Goal: Task Accomplishment & Management: Manage account settings

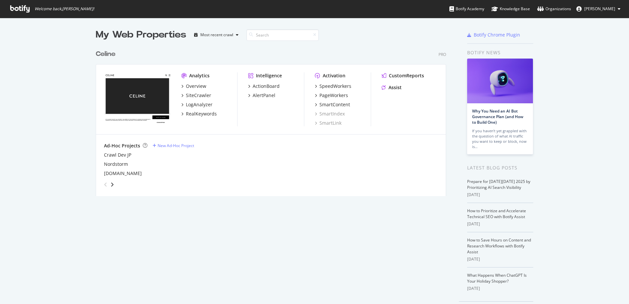
scroll to position [299, 620]
click at [570, 8] on div "Organizations" at bounding box center [555, 9] width 34 height 7
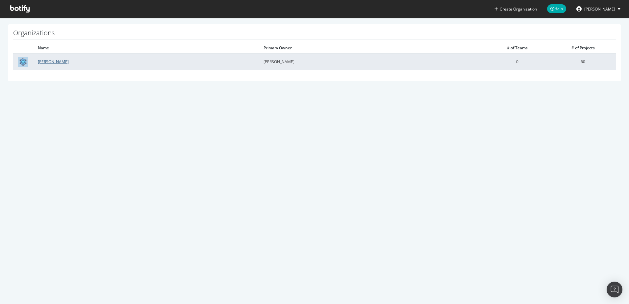
click at [51, 62] on link "[PERSON_NAME]" at bounding box center [53, 62] width 31 height 6
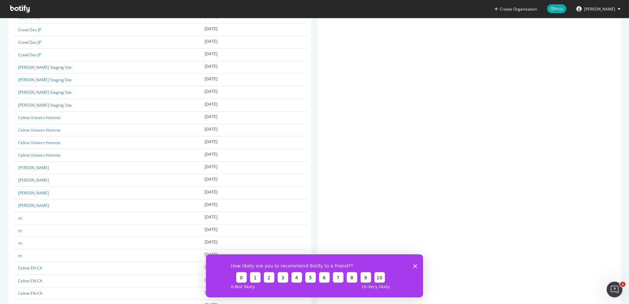
scroll to position [560, 0]
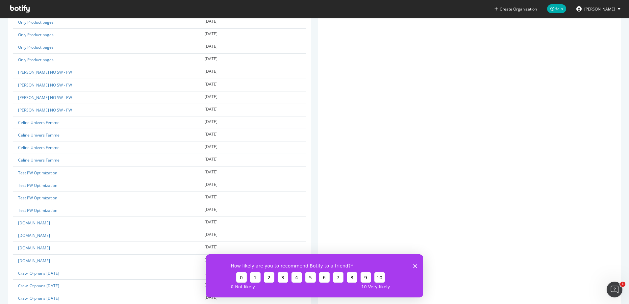
click at [413, 265] on div "How likely are you to recommend Botify to a friend? 0 1 2 3 4 5 6 7 8 9 10 0 - …" at bounding box center [314, 275] width 217 height 43
click at [416, 265] on icon "Fermer l'enquête" at bounding box center [415, 266] width 4 height 4
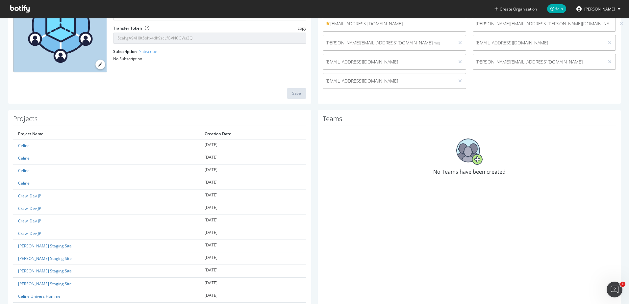
scroll to position [0, 0]
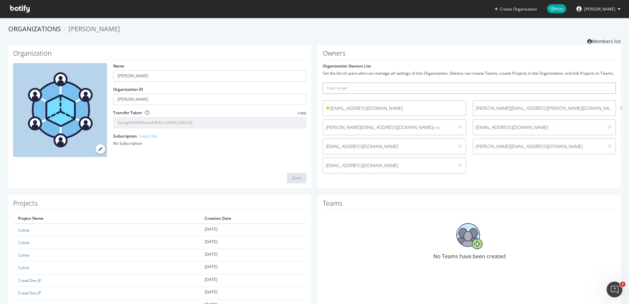
click at [415, 94] on input "text" at bounding box center [469, 88] width 293 height 11
click at [490, 168] on div "[EMAIL_ADDRESS][DOMAIN_NAME] [PERSON_NAME][DOMAIN_NAME][EMAIL_ADDRESS][PERSON_N…" at bounding box center [470, 138] width 300 height 76
click at [585, 11] on link at bounding box center [581, 8] width 8 height 5
click at [531, 33] on ol "Organizations [PERSON_NAME]" at bounding box center [314, 29] width 613 height 10
click at [607, 8] on span "[PERSON_NAME]" at bounding box center [600, 9] width 31 height 6
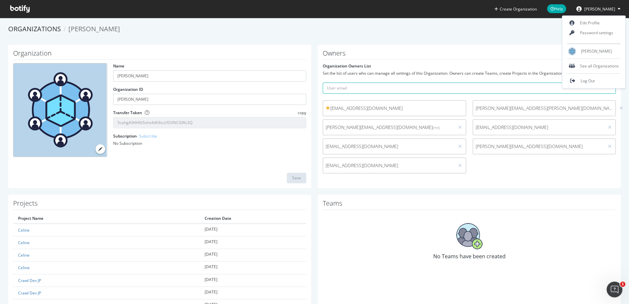
click at [531, 35] on div "Organizations CELINE-SEO Members list" at bounding box center [314, 34] width 613 height 20
click at [609, 8] on span "[PERSON_NAME]" at bounding box center [600, 9] width 31 height 6
click at [598, 67] on div "See all Organizations" at bounding box center [594, 66] width 63 height 10
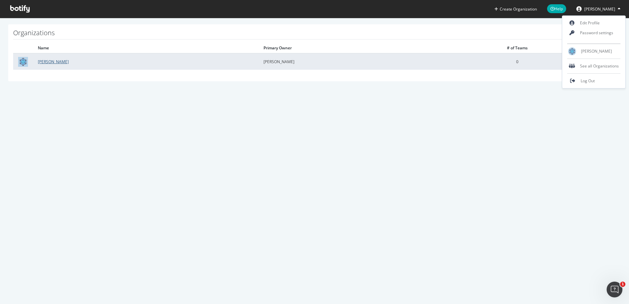
click at [47, 62] on link "[PERSON_NAME]" at bounding box center [53, 62] width 31 height 6
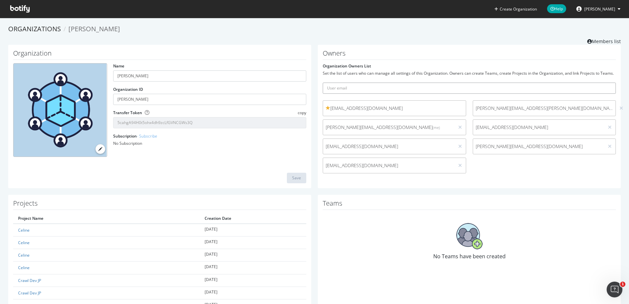
click at [336, 94] on input "text" at bounding box center [469, 88] width 293 height 11
click at [358, 83] on form "Organization Owners List Set the list of users who can manage all settings of t…" at bounding box center [469, 120] width 293 height 114
click at [590, 42] on link "Members list" at bounding box center [605, 41] width 34 height 8
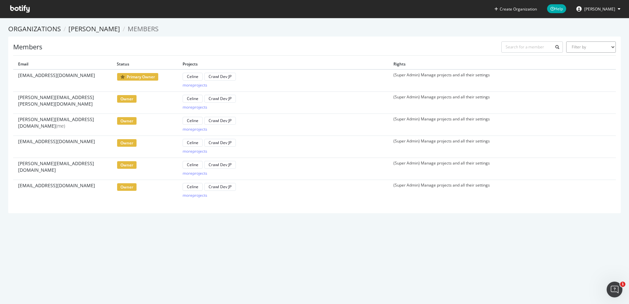
click at [598, 47] on select "Filter by Primary Owner Owner Member Admin Collaborator Guest Collaborator" at bounding box center [592, 46] width 50 height 11
click at [601, 44] on select "Filter by Primary Owner Owner Member Admin Collaborator Guest Collaborator" at bounding box center [592, 46] width 50 height 11
click at [428, 41] on div "Members Filter by Primary Owner Owner Member Admin Collaborator Guest Collabora…" at bounding box center [314, 125] width 613 height 177
click at [600, 45] on select "Filter by Primary Owner Owner Member Admin Collaborator Guest Collaborator" at bounding box center [592, 46] width 50 height 11
click at [511, 28] on ol "Organizations CELINE-SEO Members" at bounding box center [314, 29] width 613 height 10
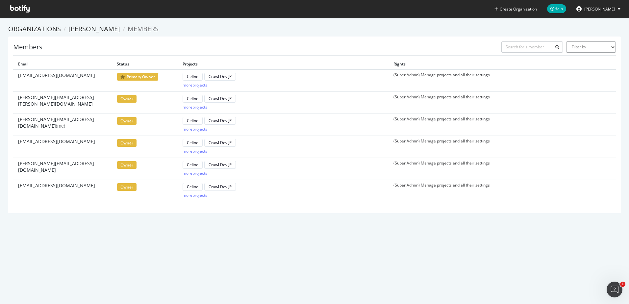
click at [576, 48] on select "Filter by Primary Owner Owner Member Admin Collaborator Guest Collaborator" at bounding box center [592, 46] width 50 height 11
click at [600, 23] on section "Organizations CELINE-SEO Members Members Filter by Primary Owner Owner Member A…" at bounding box center [314, 122] width 629 height 209
click at [91, 28] on link "[PERSON_NAME]" at bounding box center [94, 28] width 52 height 9
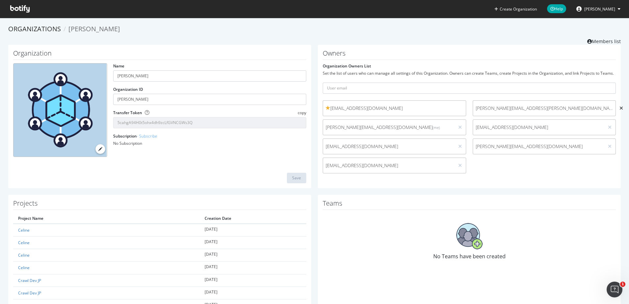
click at [620, 111] on icon at bounding box center [622, 108] width 4 height 5
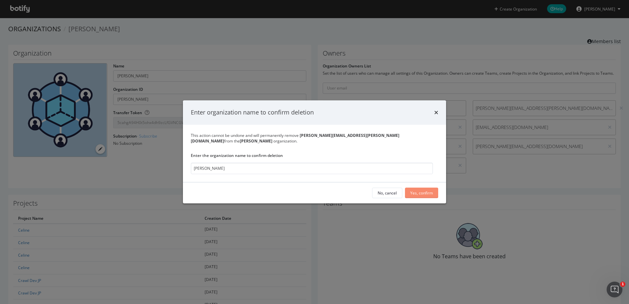
type input "[PERSON_NAME]"
click at [422, 194] on div "Yes, confirm" at bounding box center [422, 193] width 23 height 10
